Goal: Navigation & Orientation: Find specific page/section

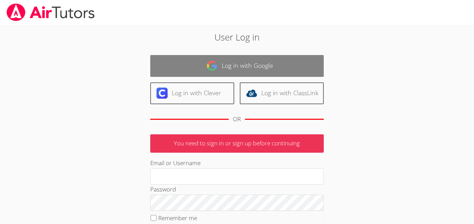
click at [191, 76] on link "Log in with Google" at bounding box center [236, 66] width 173 height 22
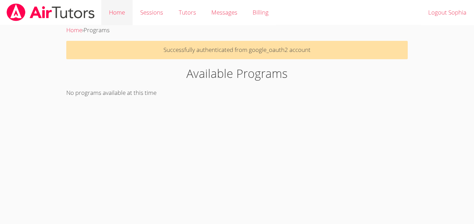
click at [109, 11] on link "Home" at bounding box center [116, 12] width 31 height 25
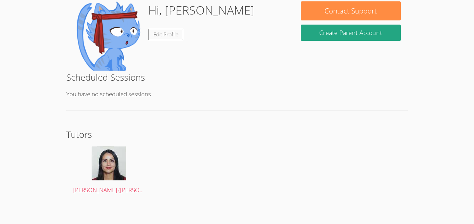
scroll to position [90, 0]
